Goal: Task Accomplishment & Management: Manage account settings

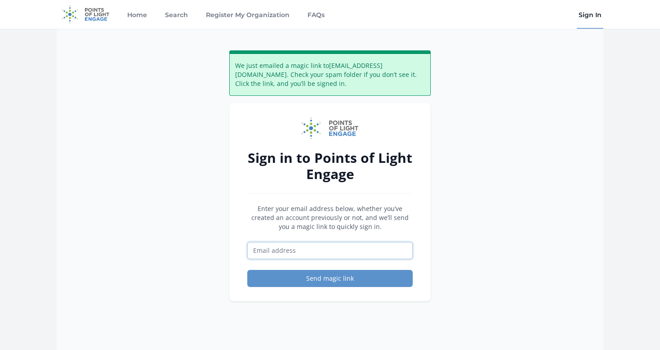
click at [322, 251] on input "Email address" at bounding box center [330, 250] width 166 height 17
click at [455, 191] on div "We just emailed a magic link to [EMAIL_ADDRESS][DOMAIN_NAME] . Check your spam …" at bounding box center [330, 204] width 547 height 350
drag, startPoint x: 356, startPoint y: 166, endPoint x: 396, endPoint y: 203, distance: 54.7
click at [394, 202] on div "Sign in to Points of Light Engage Enter your email address below, whether you’v…" at bounding box center [330, 202] width 202 height 198
drag, startPoint x: 396, startPoint y: 203, endPoint x: 386, endPoint y: 202, distance: 9.5
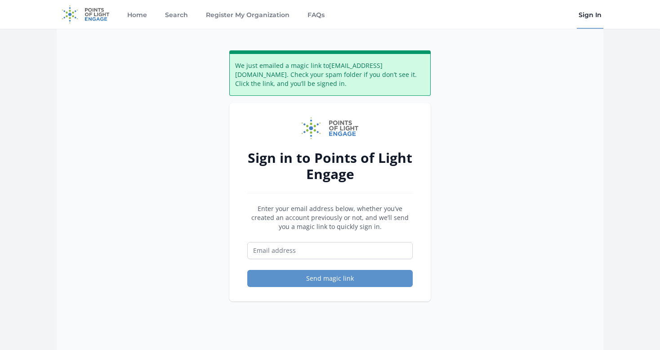
click at [396, 203] on div "Sign in to Points of Light Engage Enter your email address below, whether you’v…" at bounding box center [330, 202] width 202 height 198
drag, startPoint x: 363, startPoint y: 197, endPoint x: 404, endPoint y: 232, distance: 53.6
click at [403, 232] on div "Sign in to Points of Light Engage Enter your email address below, whether you’v…" at bounding box center [330, 202] width 202 height 198
click at [404, 232] on form "Enter your email address below, whether you’ve created an account previously or…" at bounding box center [330, 245] width 166 height 83
drag, startPoint x: 377, startPoint y: 214, endPoint x: 407, endPoint y: 233, distance: 35.1
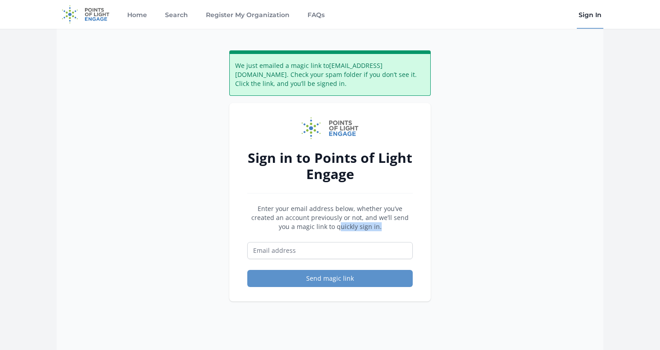
click at [403, 231] on form "Enter your email address below, whether you’ve created an account previously or…" at bounding box center [330, 245] width 166 height 83
click at [407, 233] on form "Enter your email address below, whether you’ve created an account previously or…" at bounding box center [330, 245] width 166 height 83
drag, startPoint x: 373, startPoint y: 200, endPoint x: 400, endPoint y: 229, distance: 39.5
click at [400, 229] on div "Sign in to Points of Light Engage Enter your email address below, whether you’v…" at bounding box center [330, 202] width 202 height 198
click at [401, 229] on p "Enter your email address below, whether you’ve created an account previously or…" at bounding box center [330, 217] width 166 height 27
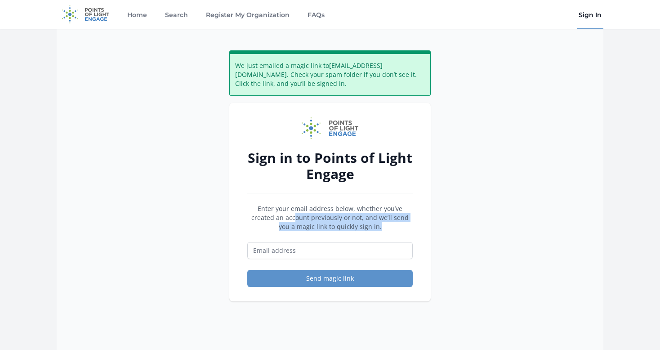
drag, startPoint x: 371, startPoint y: 207, endPoint x: 407, endPoint y: 245, distance: 51.9
click at [407, 245] on form "Enter your email address below, whether you’ve created an account previously or…" at bounding box center [330, 245] width 166 height 83
click at [407, 245] on input "Email address" at bounding box center [330, 250] width 166 height 17
